Goal: Task Accomplishment & Management: Manage account settings

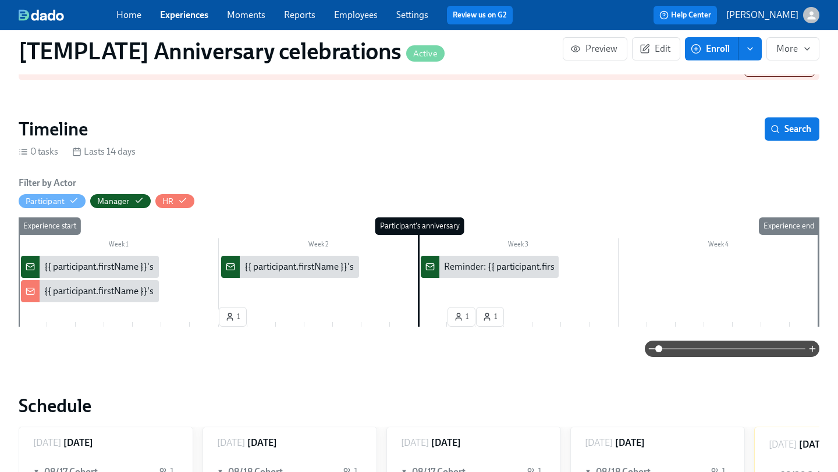
scroll to position [0, 731]
click at [88, 285] on div "{{ participant.firstName }}'s {{ participant.calculatedFields.anniversary.count…" at bounding box center [90, 291] width 138 height 22
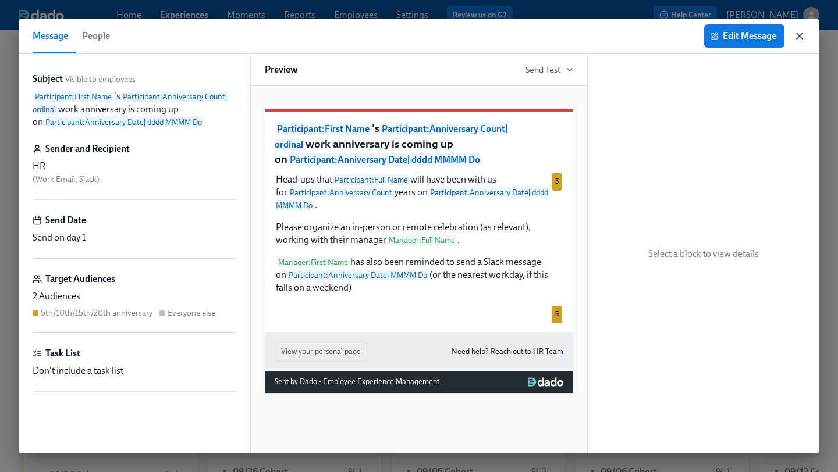
click at [800, 34] on icon "button" at bounding box center [799, 36] width 6 height 6
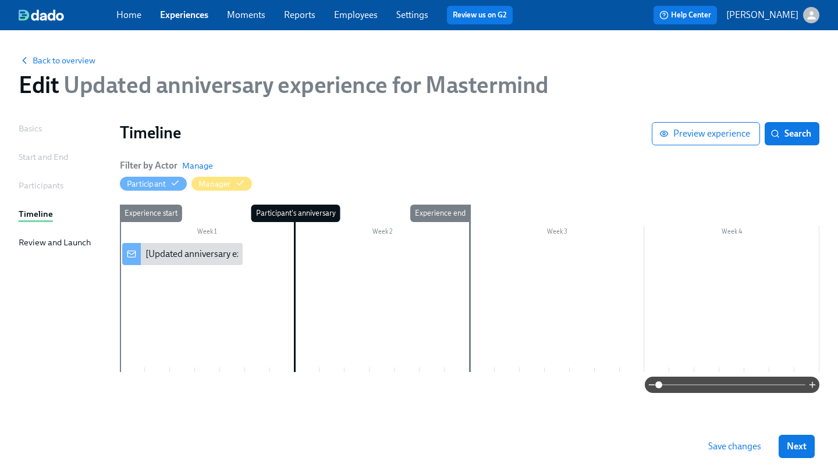
click at [185, 254] on div "[Updated anniversary experience for Mastermind] A new experience starts [DATE]!" at bounding box center [307, 254] width 324 height 13
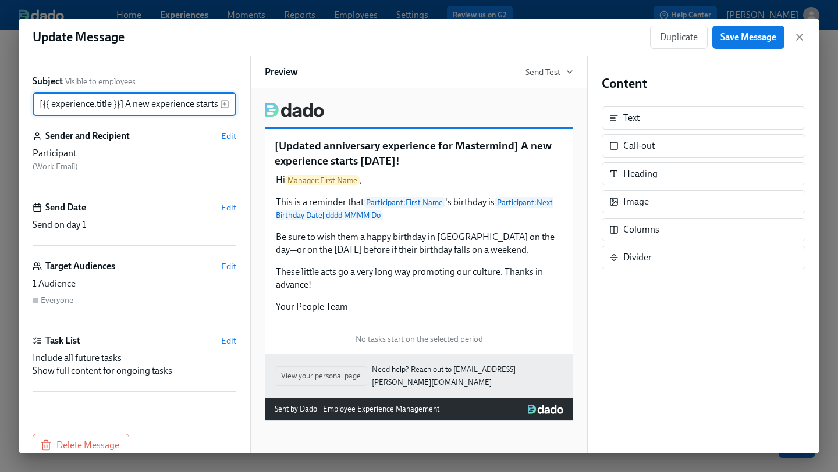
click at [225, 269] on span "Edit" at bounding box center [228, 267] width 15 height 12
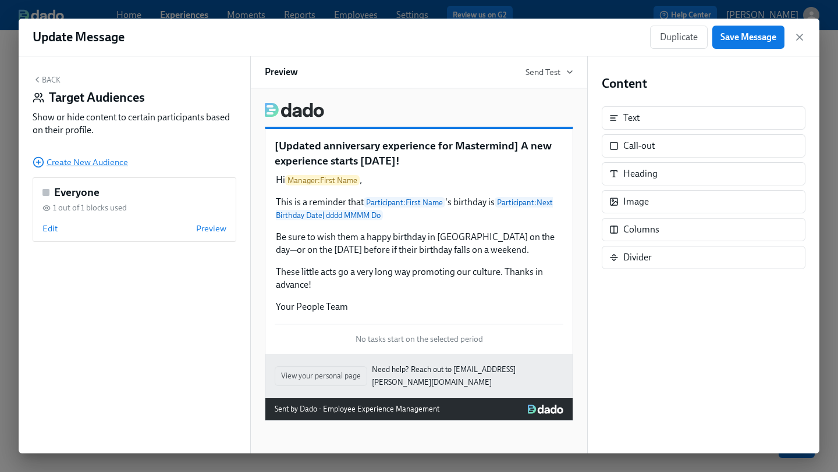
click at [79, 163] on span "Create New Audience" at bounding box center [80, 162] width 95 height 12
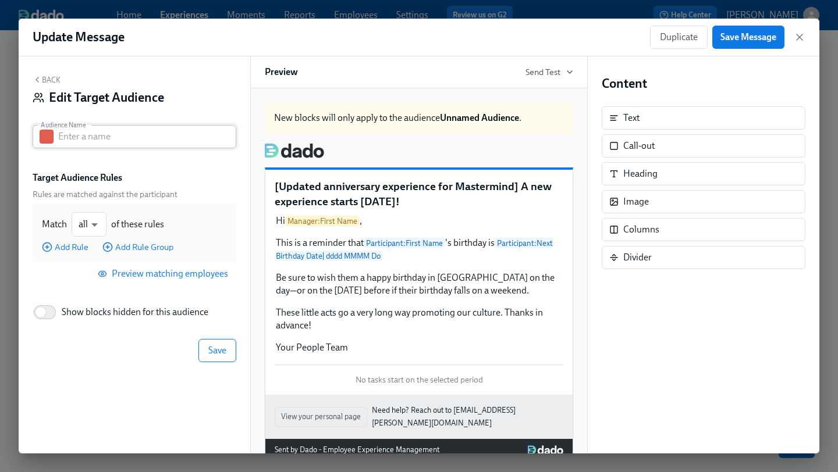
click at [102, 137] on input "text" at bounding box center [147, 136] width 178 height 23
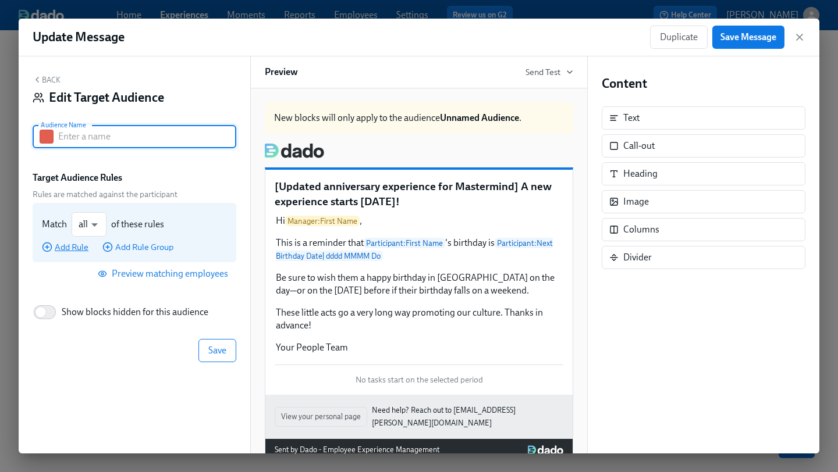
click at [77, 248] on span "Add Rule" at bounding box center [65, 247] width 47 height 12
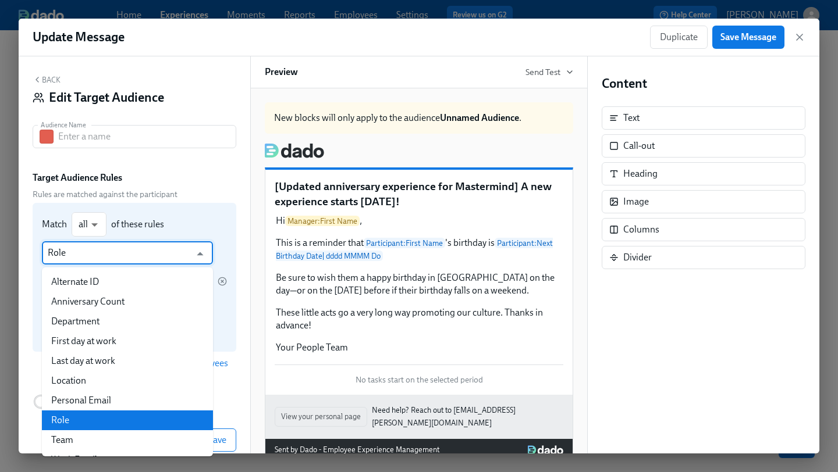
click at [106, 258] on input "Role" at bounding box center [119, 252] width 143 height 23
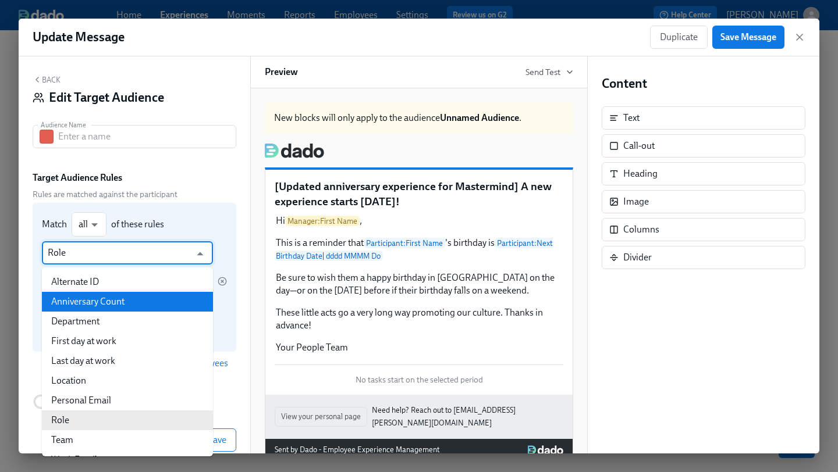
click at [194, 203] on div "Match all all ​ of these rules Role ​ is ​ ​ Add Rule Add Rule Group" at bounding box center [135, 277] width 204 height 149
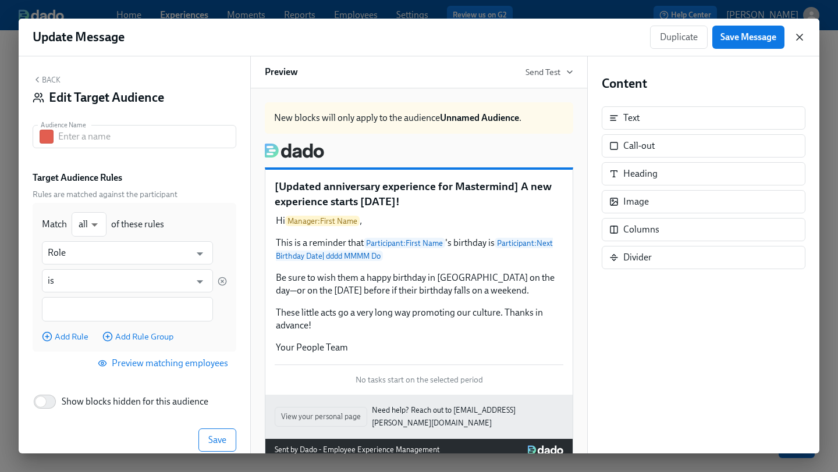
click at [798, 35] on icon "button" at bounding box center [799, 37] width 6 height 6
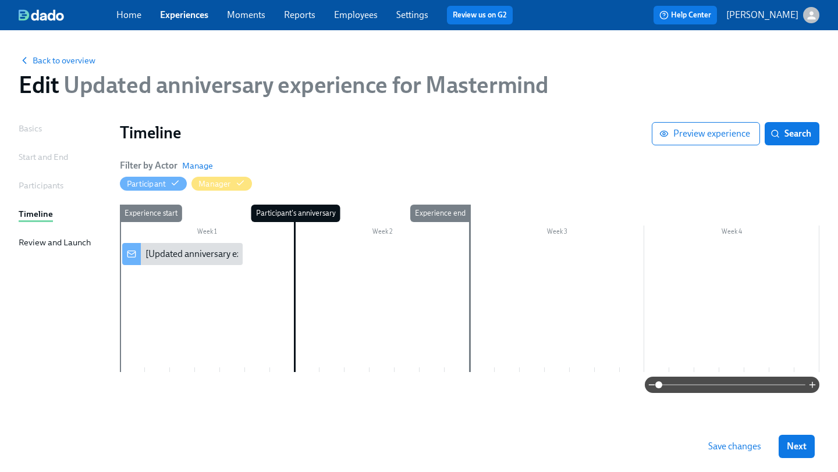
click at [365, 12] on link "Employees" at bounding box center [356, 14] width 44 height 11
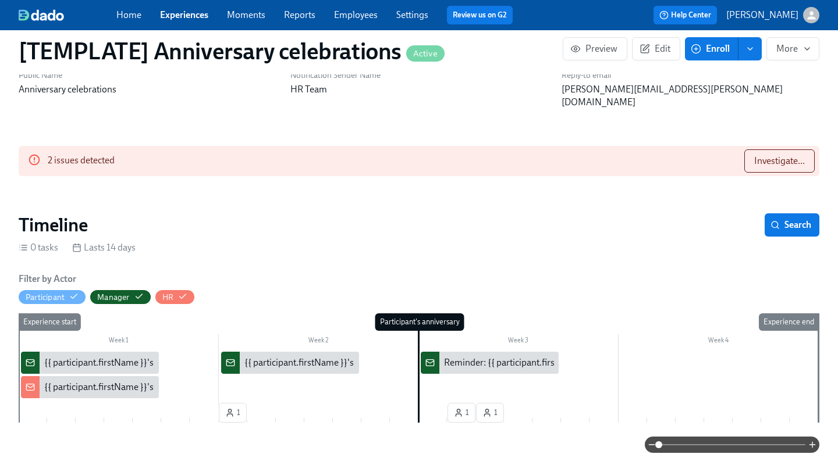
scroll to position [72, 0]
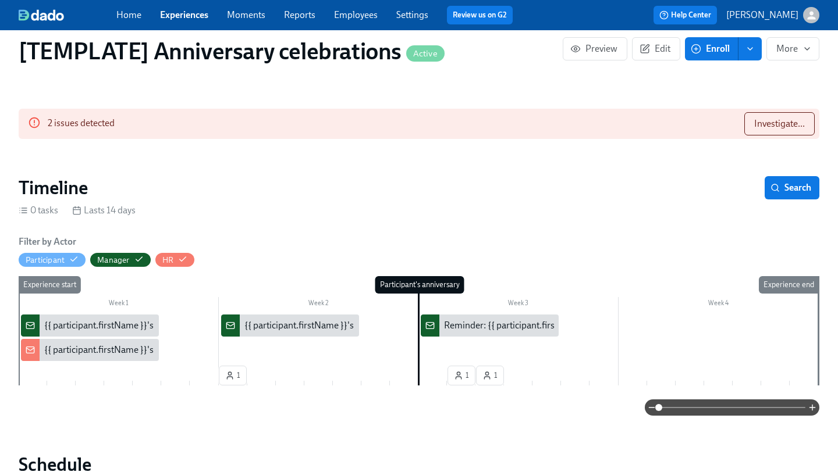
click at [173, 297] on div "Week 1" at bounding box center [119, 304] width 200 height 15
click at [99, 319] on div "{{ participant.firstName }}'s {{ participant.calculatedFields.anniversary.count…" at bounding box center [367, 325] width 647 height 13
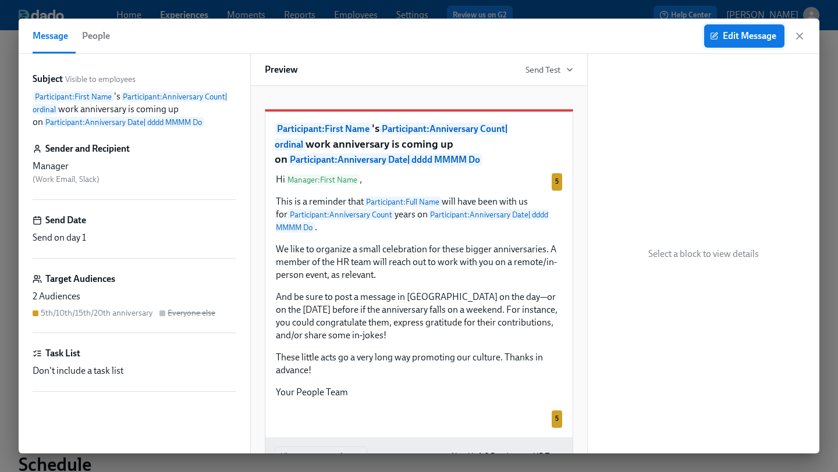
click at [739, 38] on span "Edit Message" at bounding box center [744, 36] width 64 height 12
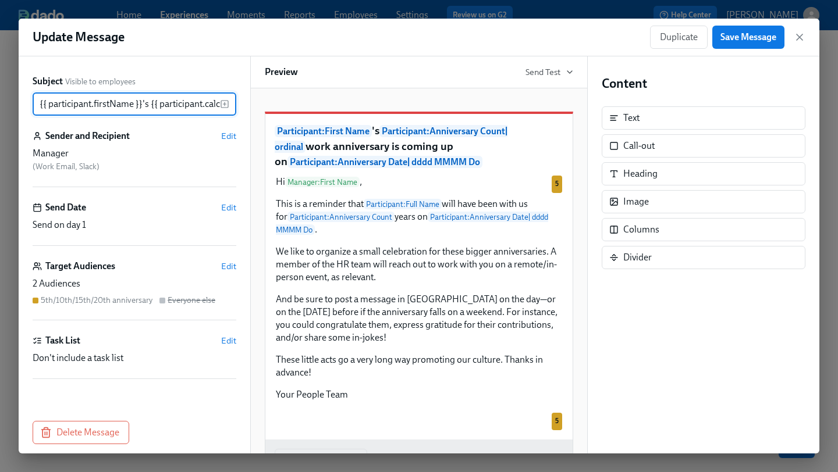
scroll to position [0, 569]
click at [223, 265] on span "Edit" at bounding box center [228, 267] width 15 height 12
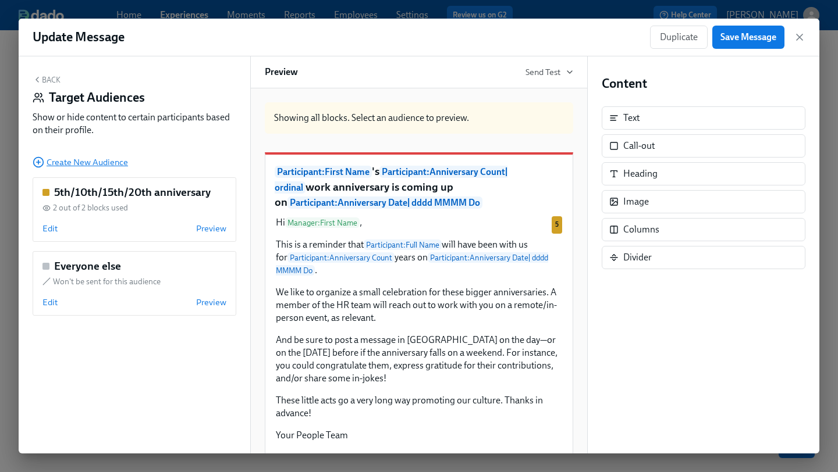
click at [120, 162] on span "Create New Audience" at bounding box center [80, 162] width 95 height 12
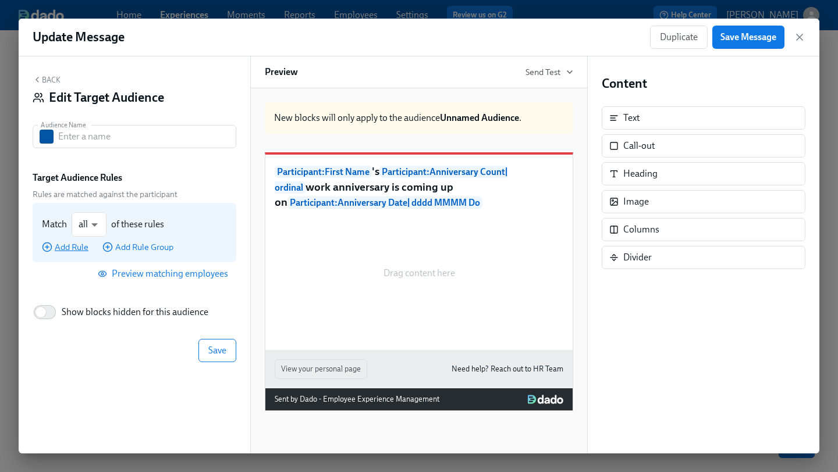
click at [73, 248] on span "Add Rule" at bounding box center [65, 247] width 47 height 12
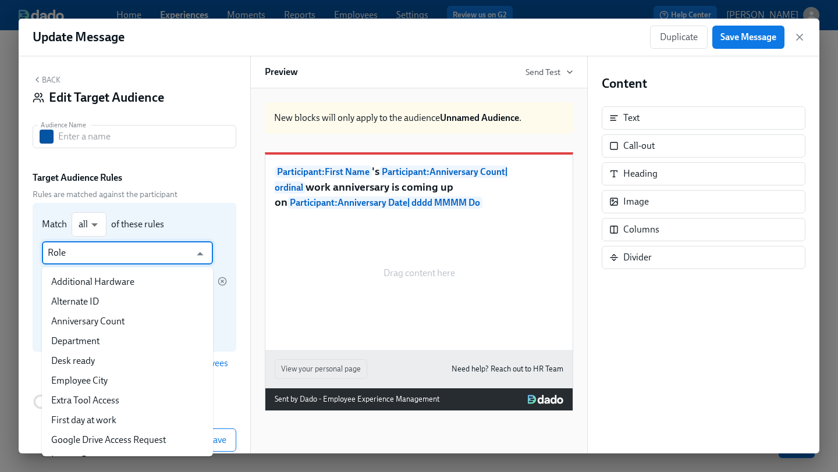
click at [77, 254] on input "Role" at bounding box center [119, 252] width 143 height 23
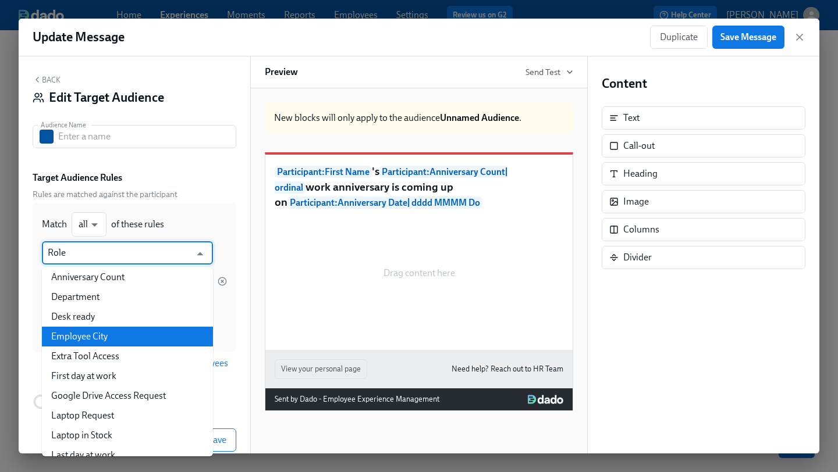
scroll to position [216, 0]
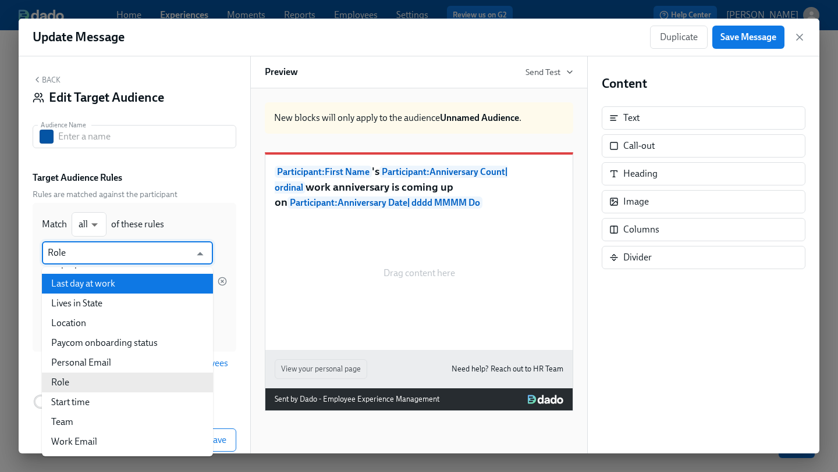
click at [154, 165] on div "Back Edit Target Audience Audience Name Audience Name Target Audience Rules Rul…" at bounding box center [135, 254] width 232 height 397
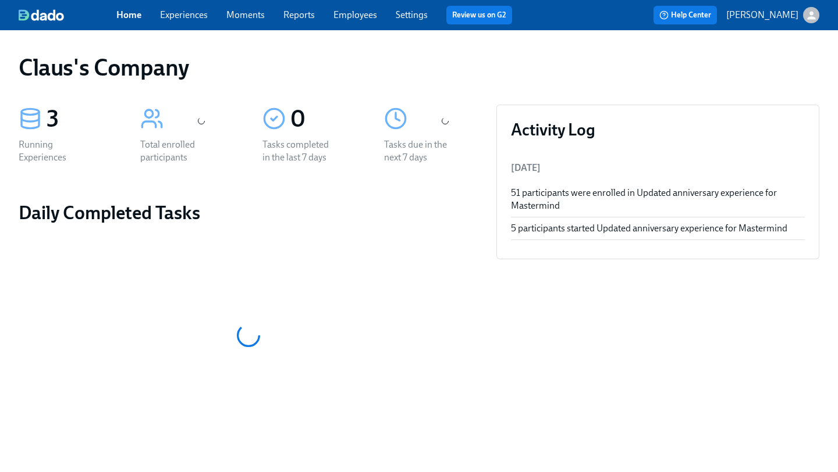
click at [811, 16] on icon "button" at bounding box center [811, 15] width 12 height 12
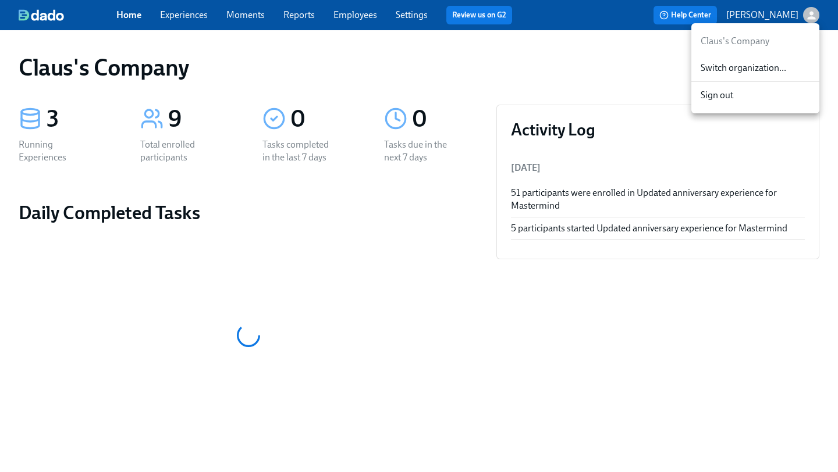
click at [785, 68] on span "Switch organization..." at bounding box center [754, 68] width 109 height 13
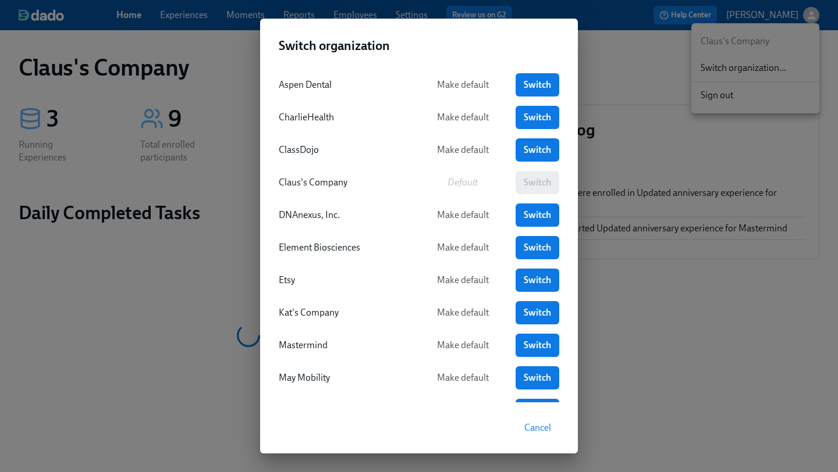
click at [526, 344] on span "Switch" at bounding box center [537, 346] width 27 height 12
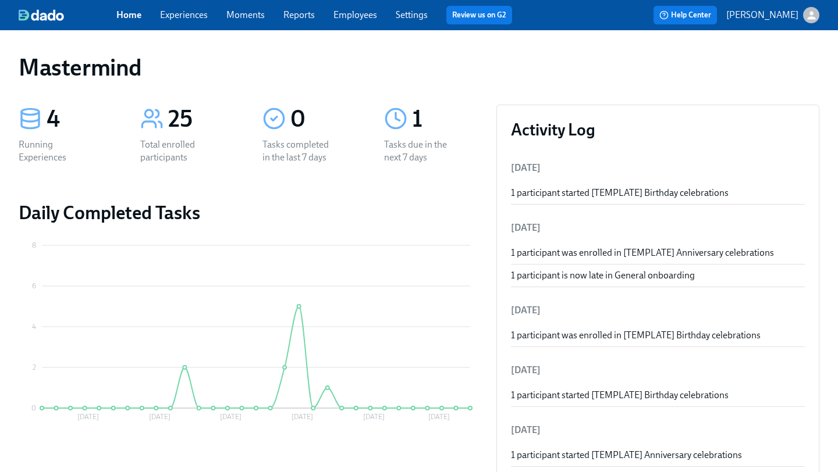
click at [348, 15] on link "Employees" at bounding box center [355, 14] width 44 height 11
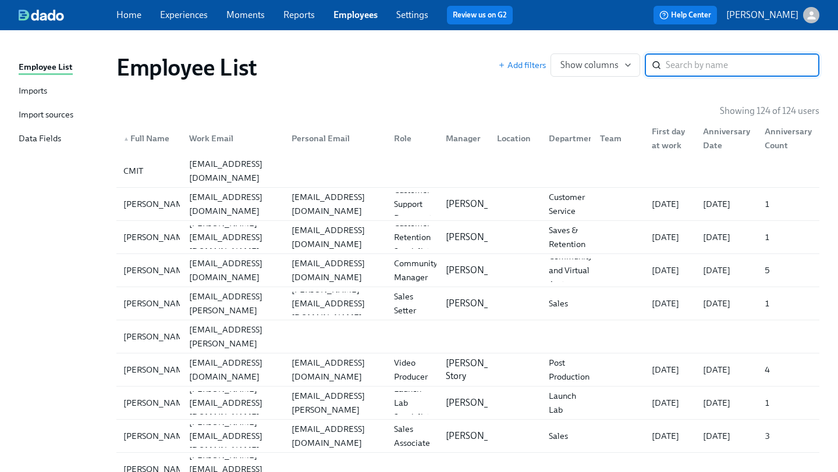
click at [680, 74] on input "search" at bounding box center [742, 65] width 154 height 23
type input "[PERSON_NAME]"
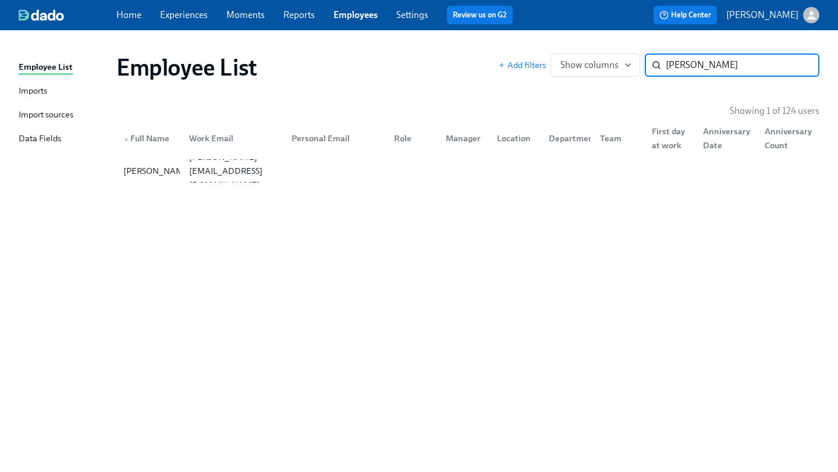
click at [800, 65] on input "[PERSON_NAME]" at bounding box center [742, 65] width 154 height 23
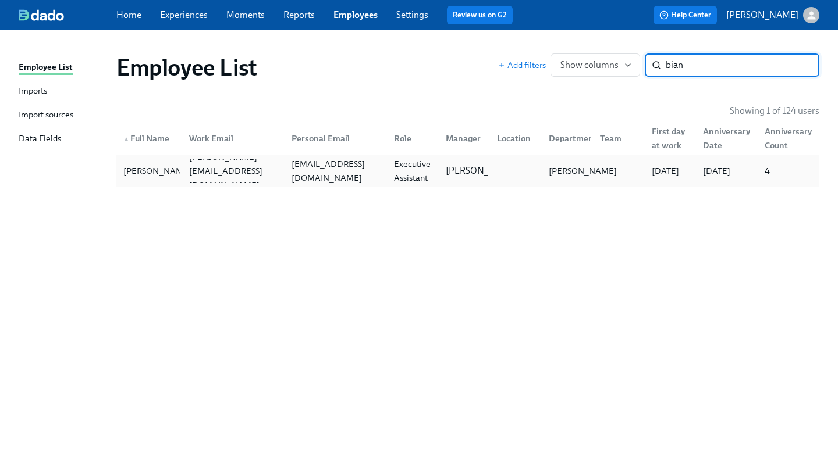
type input "bian"
click at [558, 165] on div "Dean" at bounding box center [582, 171] width 77 height 14
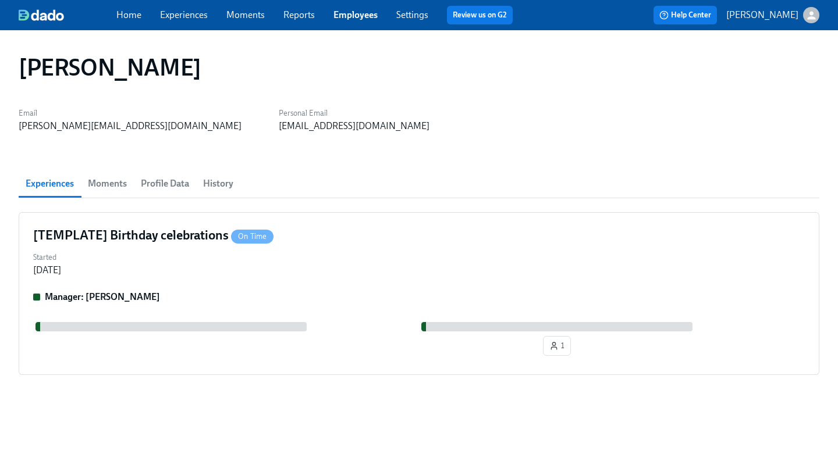
click at [216, 183] on span "History" at bounding box center [218, 184] width 30 height 16
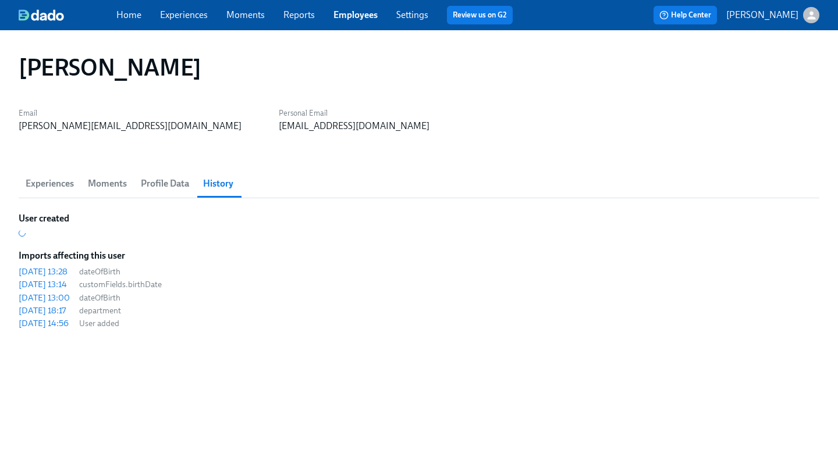
click at [175, 183] on span "Profile Data" at bounding box center [165, 184] width 48 height 16
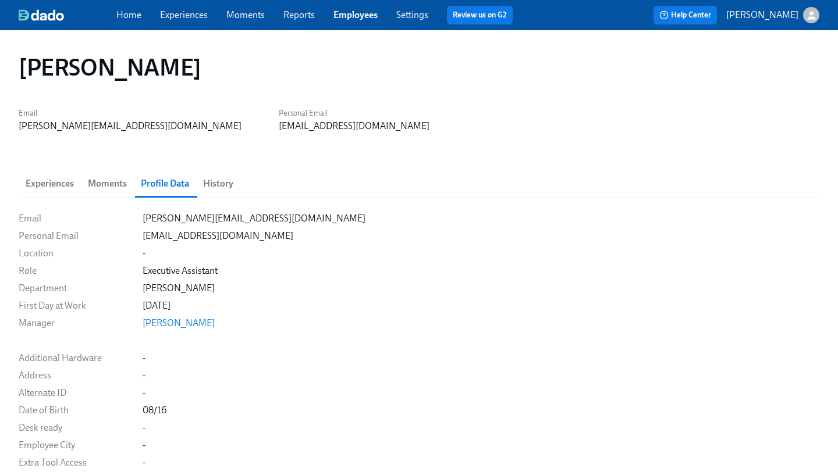
click at [59, 189] on span "Experiences" at bounding box center [50, 184] width 48 height 16
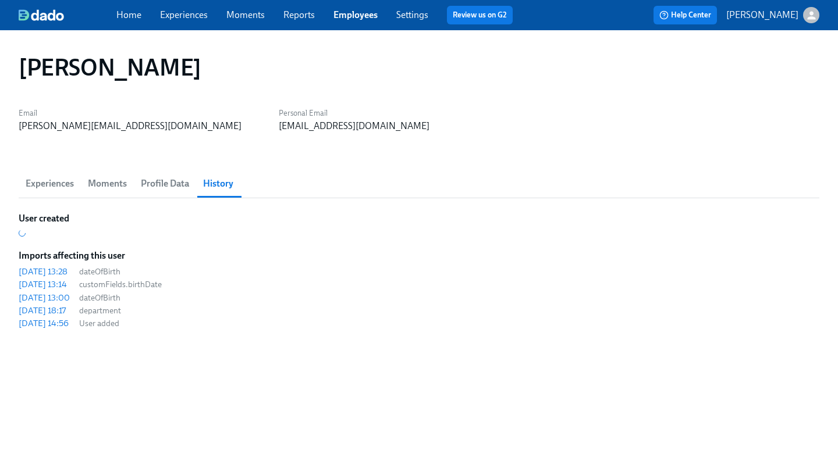
click at [362, 13] on link "Employees" at bounding box center [355, 14] width 44 height 11
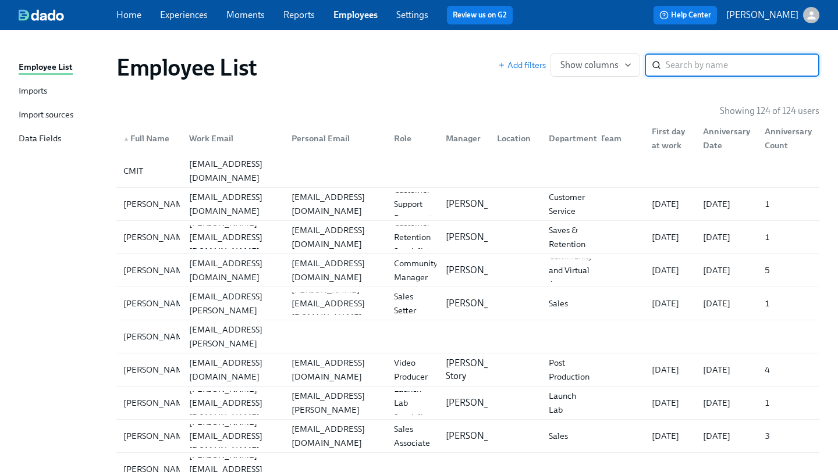
click at [572, 140] on div "Department" at bounding box center [573, 138] width 58 height 14
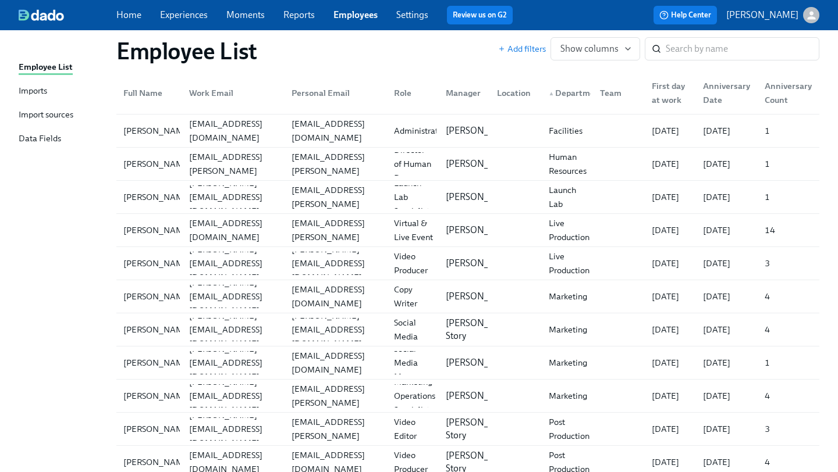
scroll to position [1699, 0]
click at [722, 54] on input "search" at bounding box center [742, 48] width 154 height 23
type input "tanner"
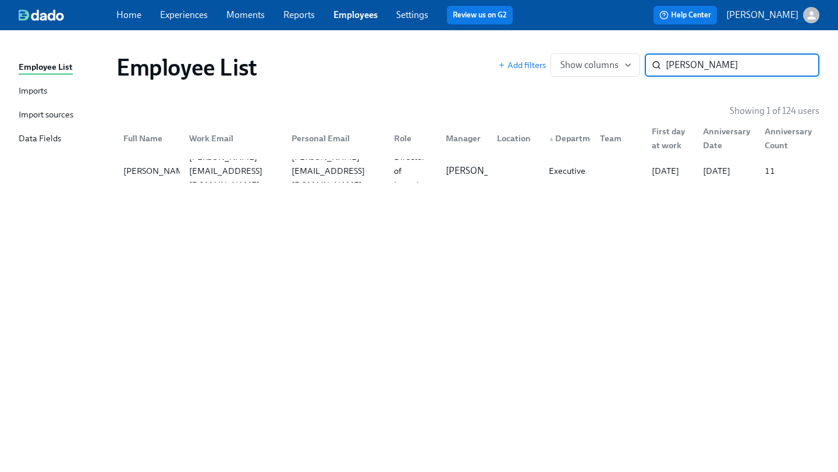
click at [800, 66] on input "tanner" at bounding box center [742, 65] width 154 height 23
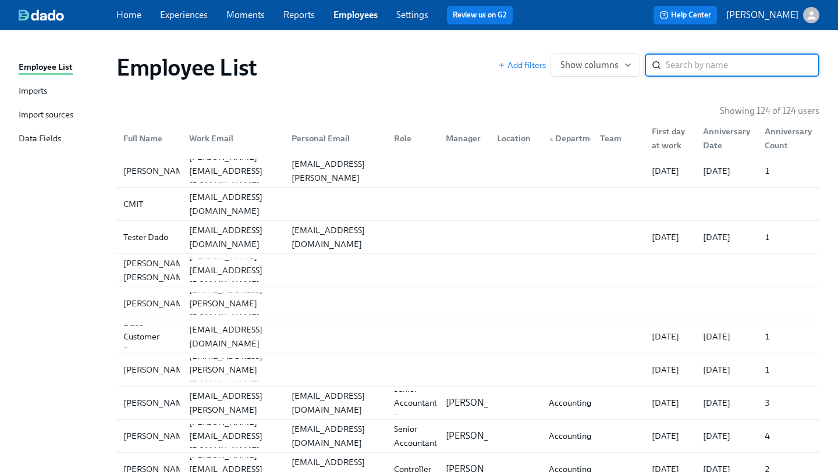
click at [226, 141] on div "Work Email" at bounding box center [211, 138] width 54 height 14
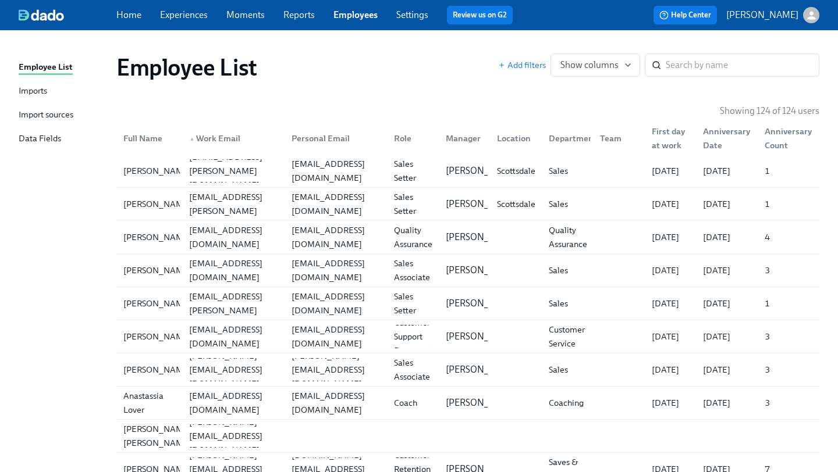
click at [167, 133] on div "Full Name" at bounding box center [149, 138] width 61 height 23
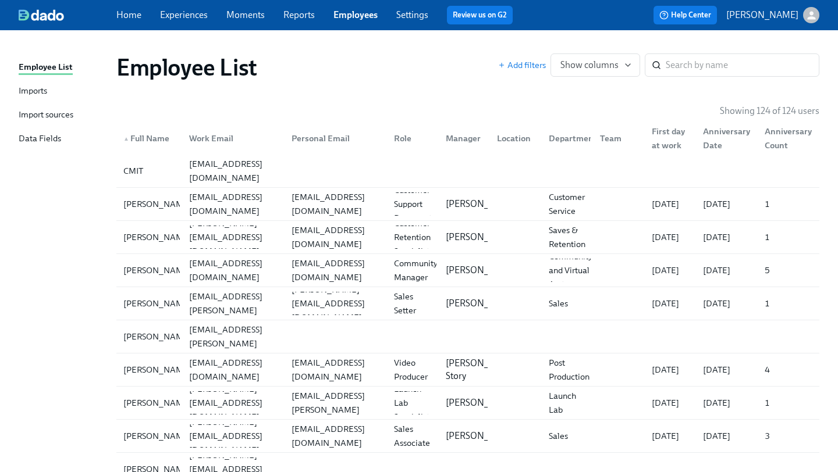
click at [173, 16] on link "Experiences" at bounding box center [184, 14] width 48 height 11
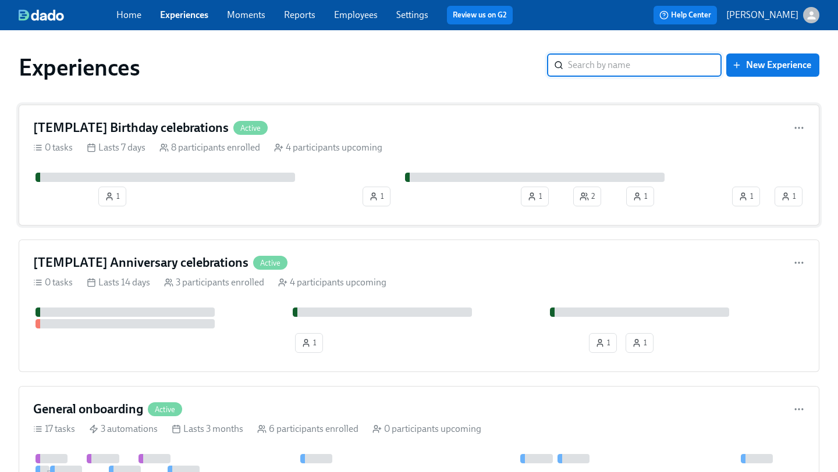
click at [216, 195] on div "1 1 1 2 1 1 1" at bounding box center [418, 192] width 771 height 38
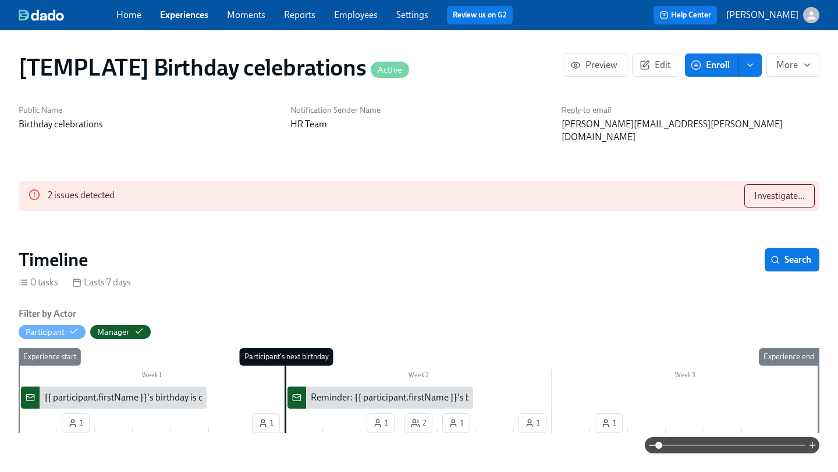
scroll to position [0, 2017]
click at [122, 391] on div "{{ participant.firstName }}'s birthday is coming up on {{ participant.calculate…" at bounding box center [232, 397] width 376 height 13
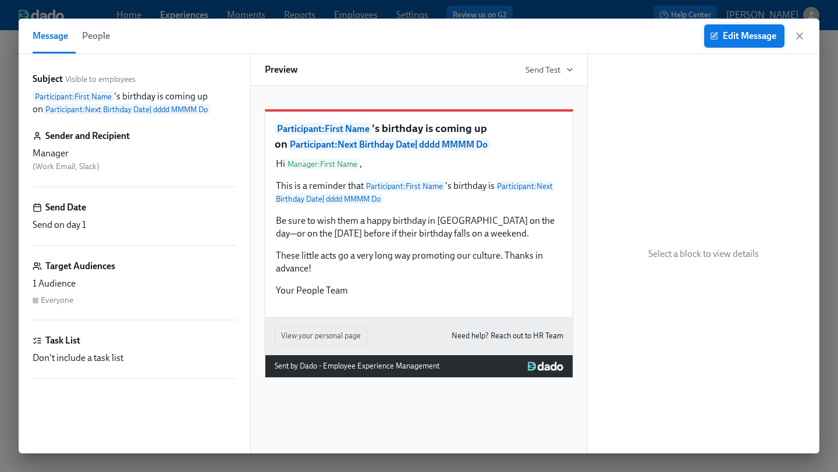
click at [746, 31] on span "Edit Message" at bounding box center [744, 36] width 64 height 12
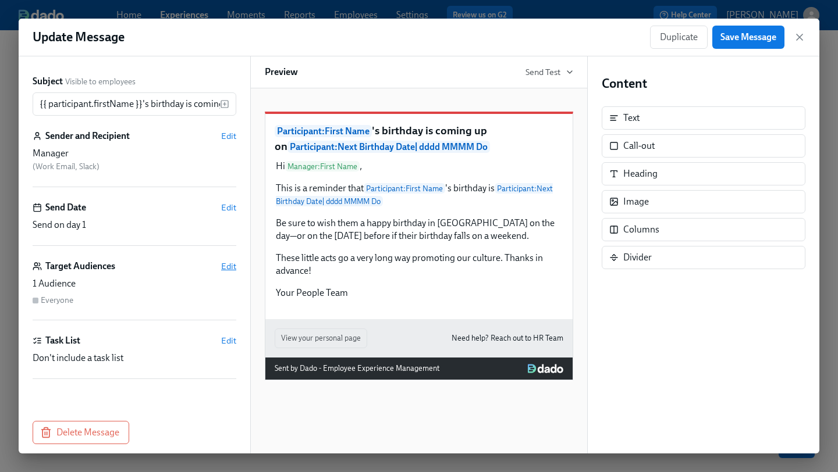
click at [229, 268] on span "Edit" at bounding box center [228, 267] width 15 height 12
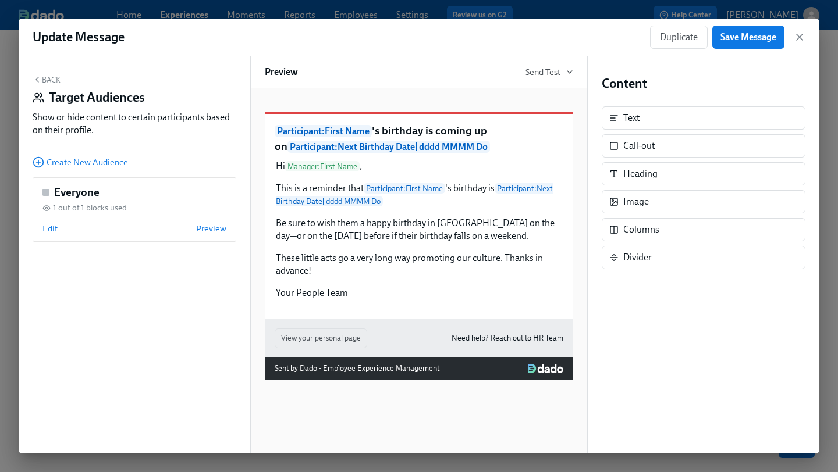
click at [106, 161] on span "Create New Audience" at bounding box center [80, 162] width 95 height 12
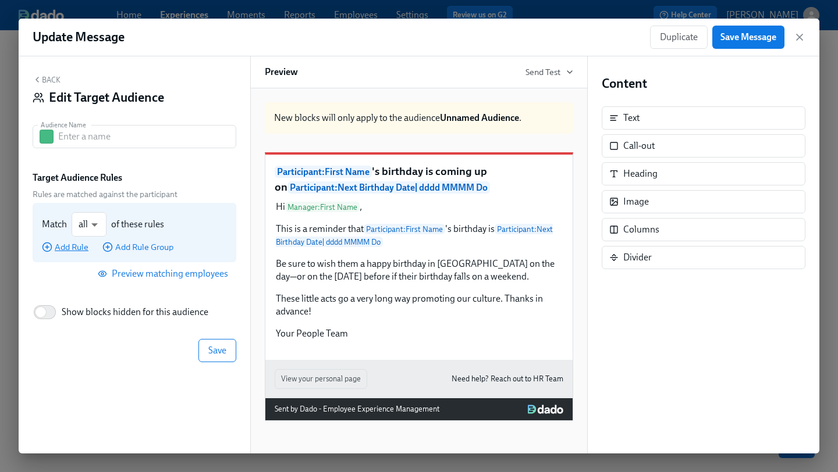
click at [83, 250] on span "Add Rule" at bounding box center [65, 247] width 47 height 12
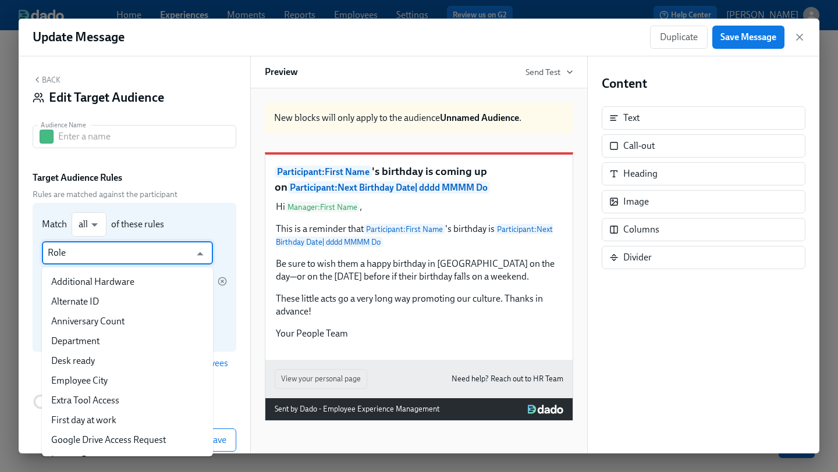
click at [86, 254] on input "Role" at bounding box center [119, 252] width 143 height 23
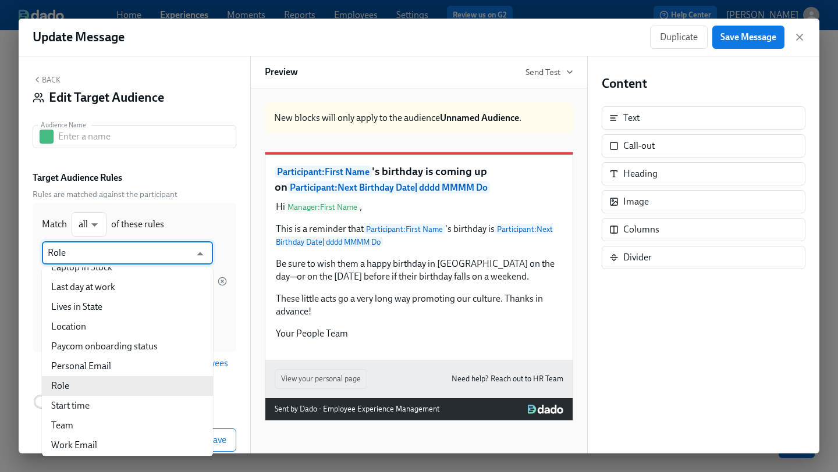
scroll to position [216, 0]
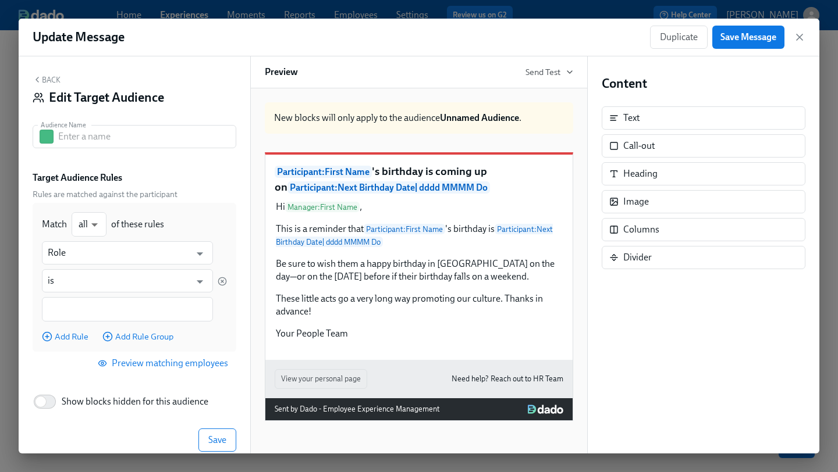
click at [204, 196] on span "Rules are matched against the participant" at bounding box center [135, 194] width 204 height 11
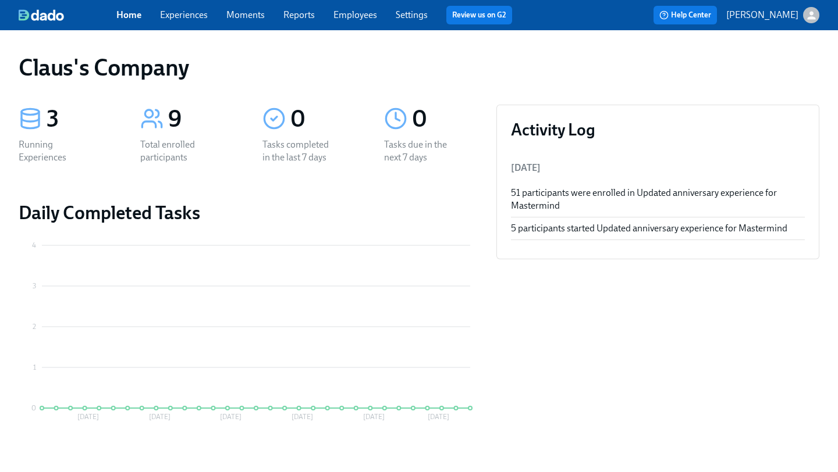
click at [188, 10] on link "Experiences" at bounding box center [184, 14] width 48 height 11
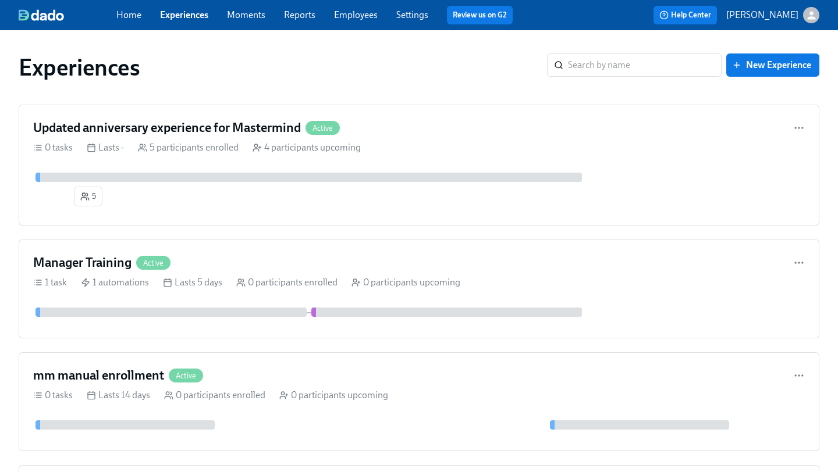
click at [810, 20] on icon "button" at bounding box center [811, 15] width 12 height 12
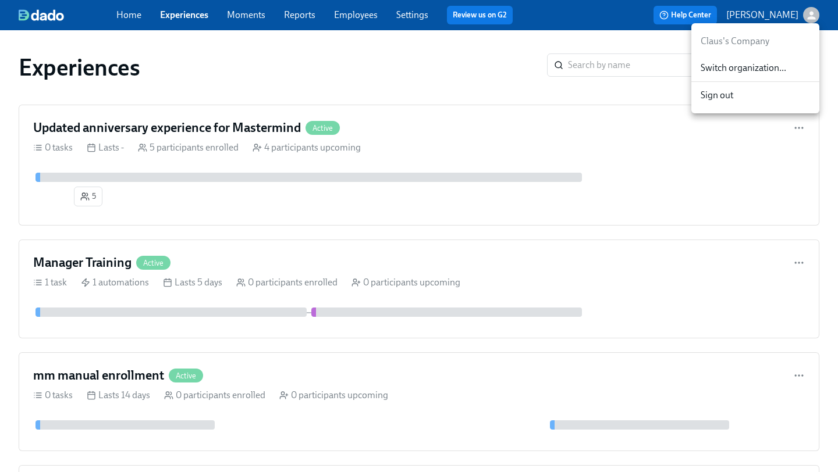
click at [779, 70] on span "Switch organization..." at bounding box center [754, 68] width 109 height 13
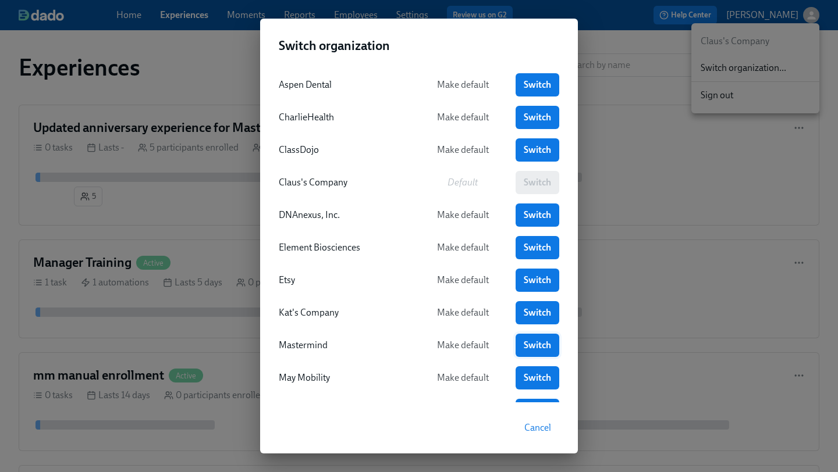
click at [525, 339] on link "Switch" at bounding box center [537, 345] width 44 height 23
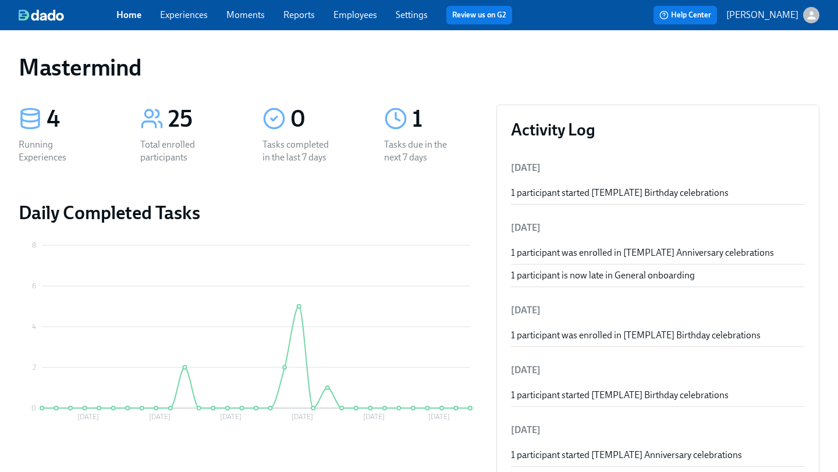
click at [194, 7] on div "Home Experiences Moments Reports Employees Settings Review us on G2" at bounding box center [318, 15] width 405 height 19
click at [191, 13] on link "Experiences" at bounding box center [184, 14] width 48 height 11
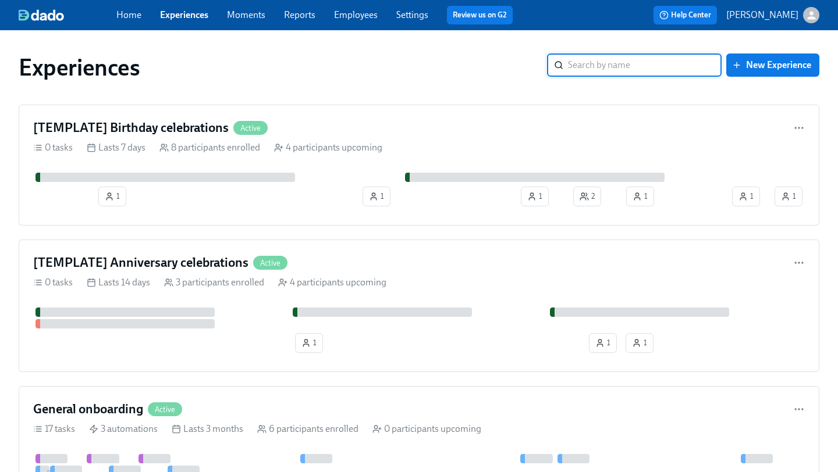
click at [362, 15] on link "Employees" at bounding box center [356, 14] width 44 height 11
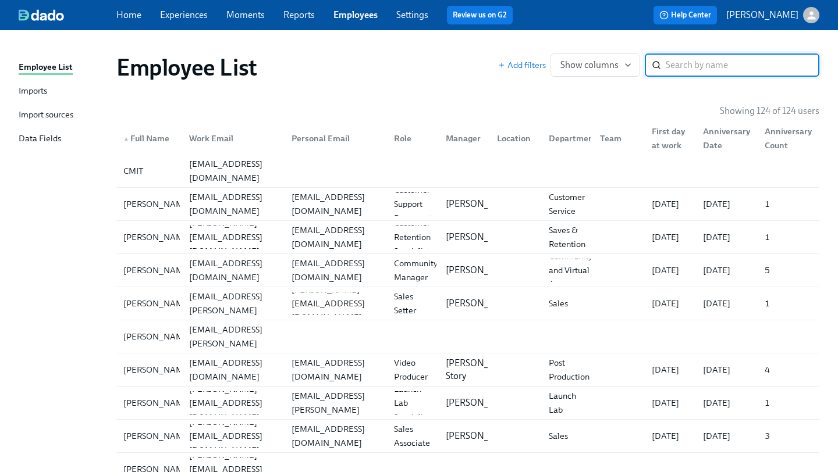
click at [54, 110] on div "Import sources" at bounding box center [46, 115] width 55 height 15
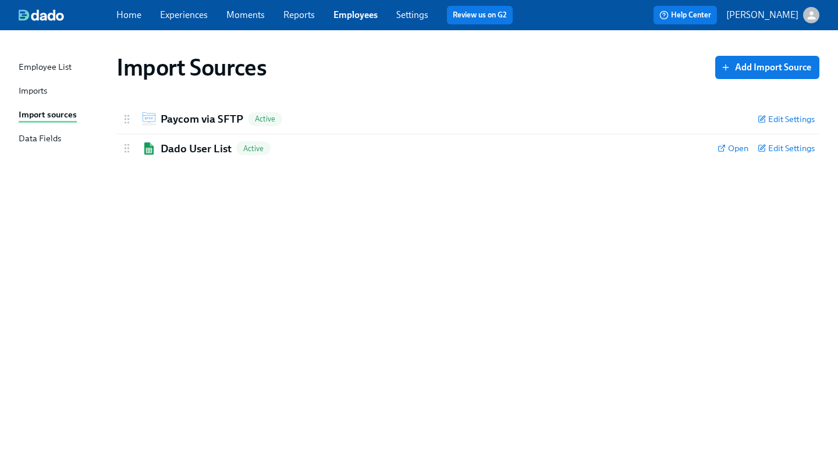
click at [40, 97] on div "Imports" at bounding box center [33, 91] width 29 height 15
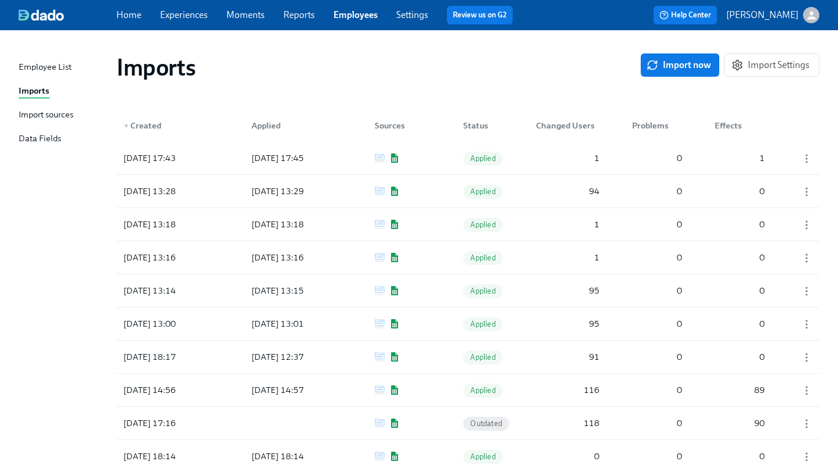
click at [40, 112] on div "Import sources" at bounding box center [46, 115] width 55 height 15
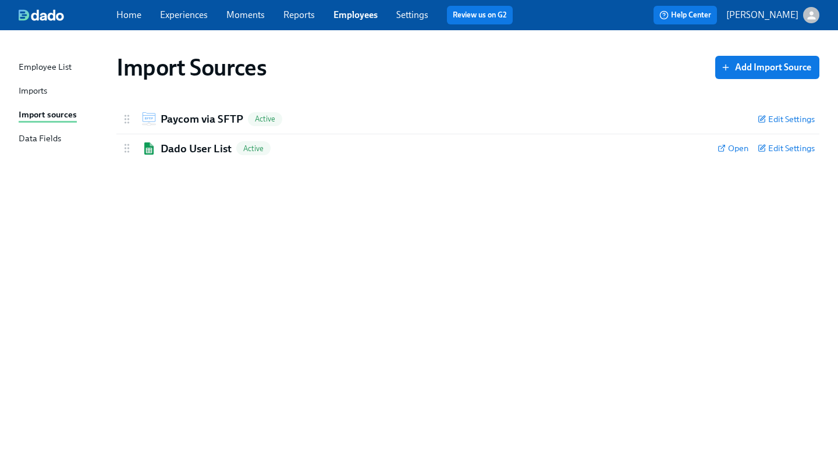
click at [29, 93] on div "Imports" at bounding box center [33, 91] width 29 height 15
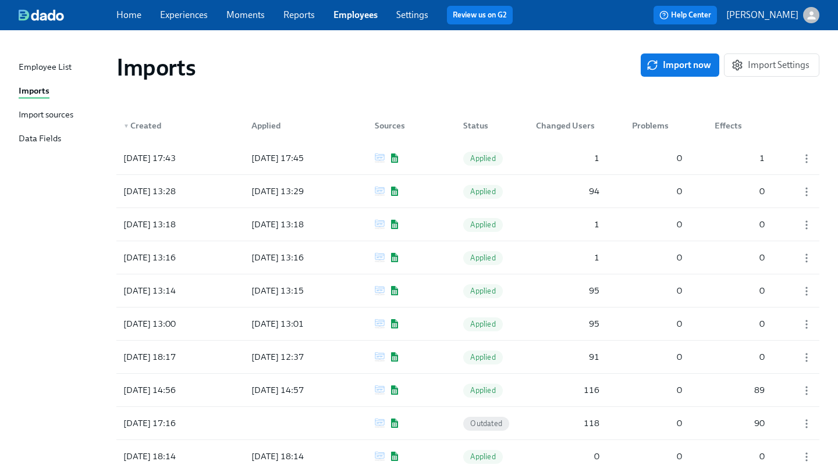
click at [27, 144] on div "Data Fields" at bounding box center [40, 139] width 42 height 15
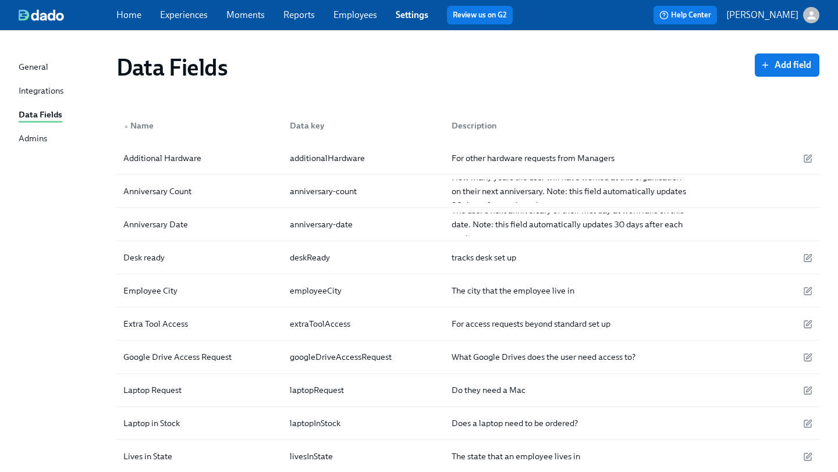
click at [37, 90] on div "Integrations" at bounding box center [41, 91] width 45 height 15
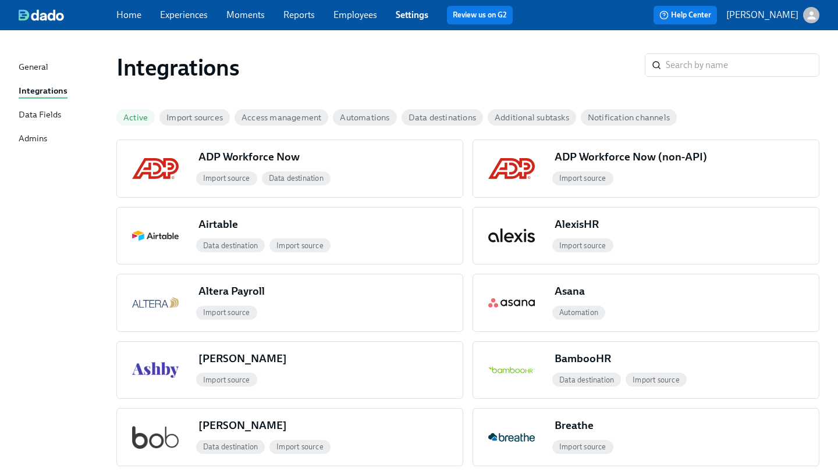
click at [38, 111] on div "Data Fields" at bounding box center [40, 115] width 42 height 15
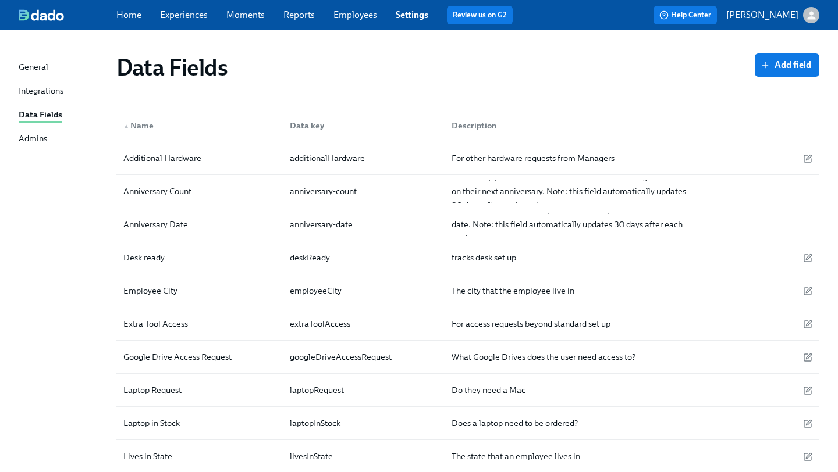
click at [38, 94] on div "Integrations" at bounding box center [41, 91] width 45 height 15
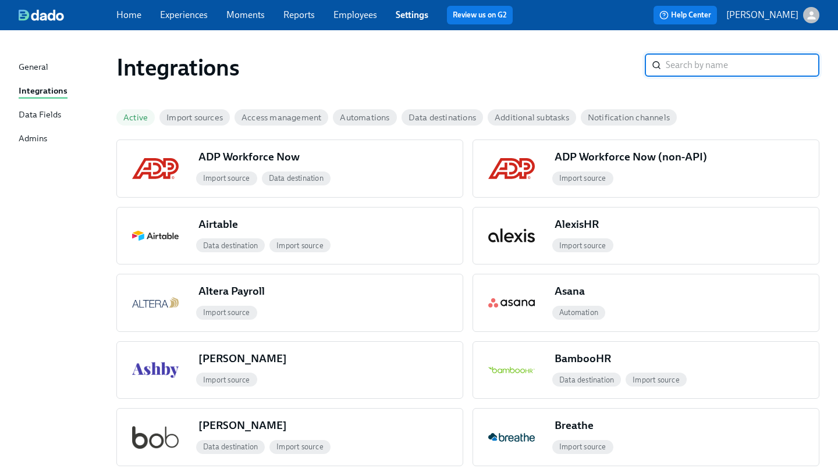
click at [27, 67] on div "General" at bounding box center [34, 67] width 30 height 15
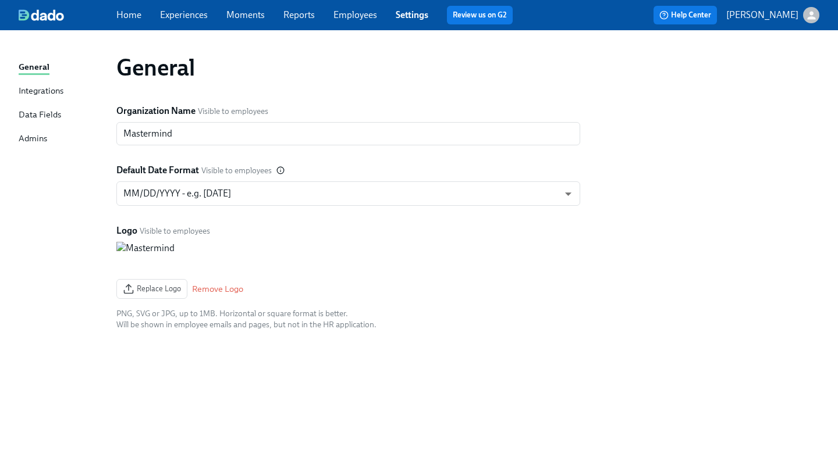
click at [341, 17] on link "Employees" at bounding box center [355, 14] width 44 height 11
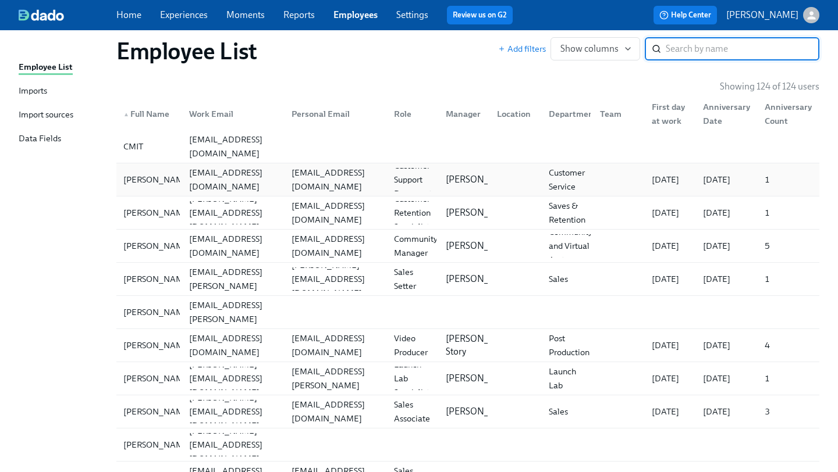
scroll to position [27, 0]
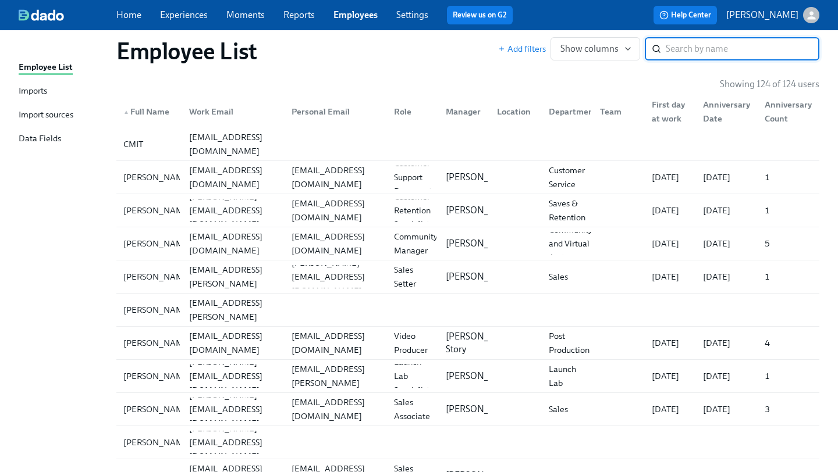
click at [231, 115] on div "Work Email" at bounding box center [211, 112] width 54 height 14
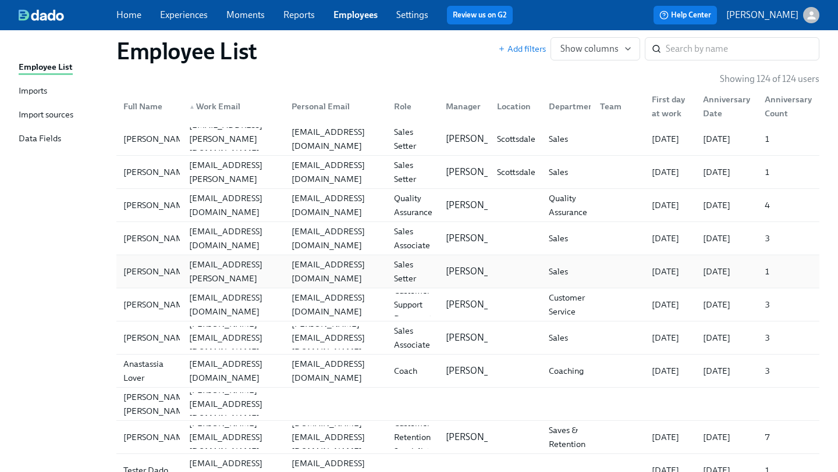
scroll to position [38, 0]
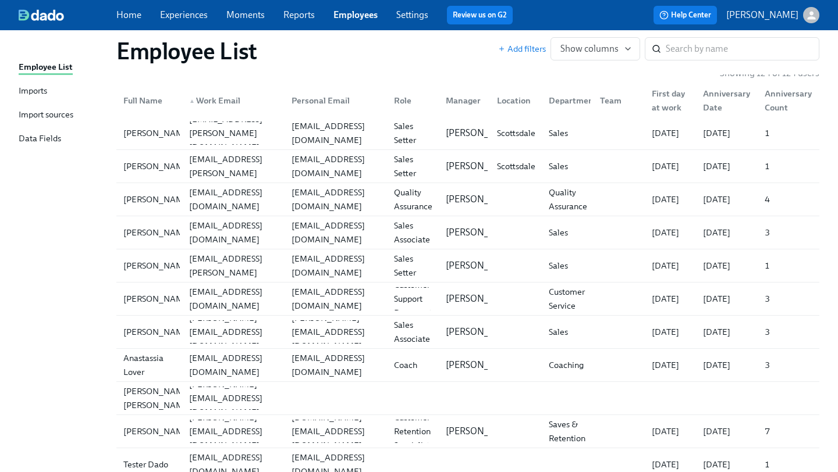
click at [215, 107] on div "▲ Work Email" at bounding box center [214, 101] width 60 height 14
